Goal: Task Accomplishment & Management: Complete application form

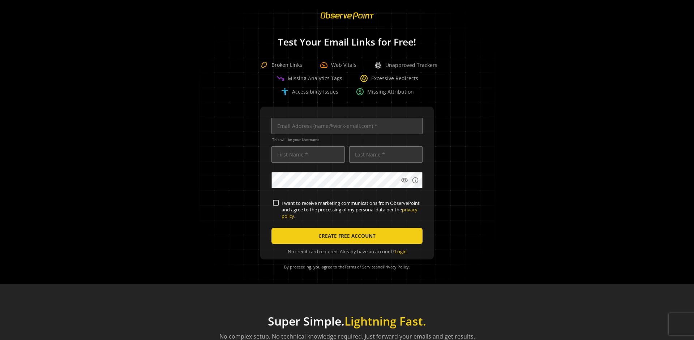
scroll to position [0, 2297]
click at [347, 126] on input "text" at bounding box center [346, 126] width 151 height 16
type input "qatest+01961150-c66e-70cb-b5f0-c15d2ee3146a-64556@observepoint.com"
click at [308, 154] on input "text" at bounding box center [307, 154] width 73 height 16
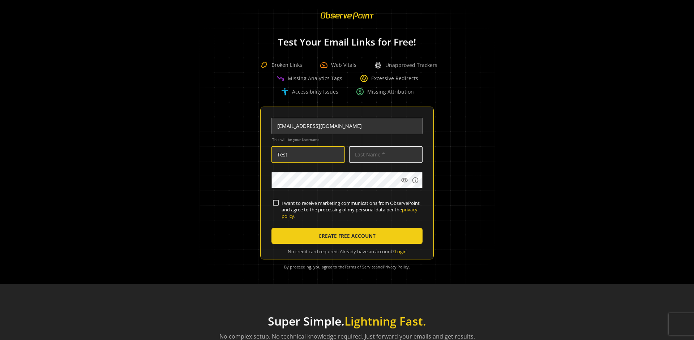
type input "Test"
click at [386, 154] on input "text" at bounding box center [385, 154] width 73 height 16
type input "Test"
